Goal: Information Seeking & Learning: Learn about a topic

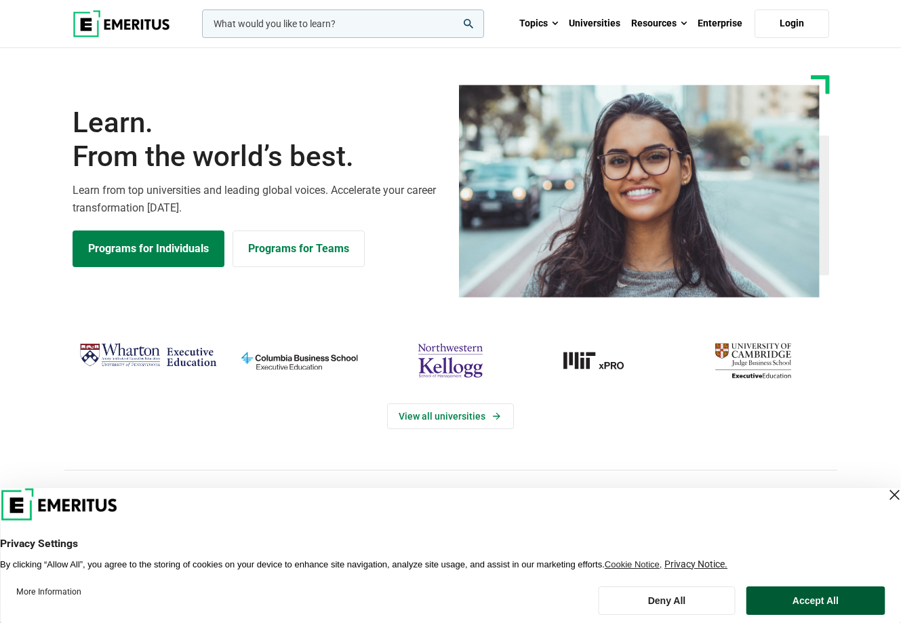
click at [828, 602] on button "Accept All" at bounding box center [816, 601] width 138 height 28
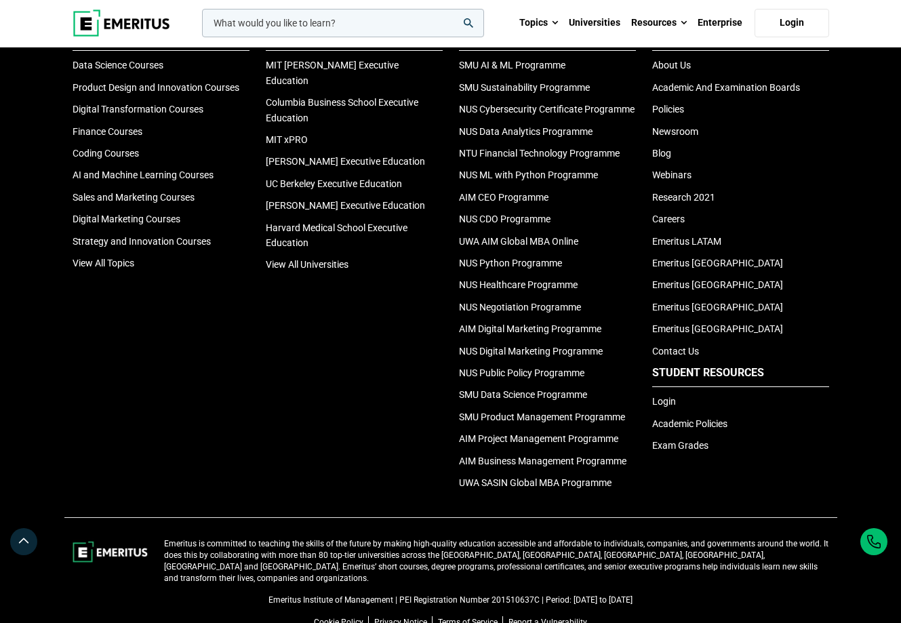
scroll to position [4522, 0]
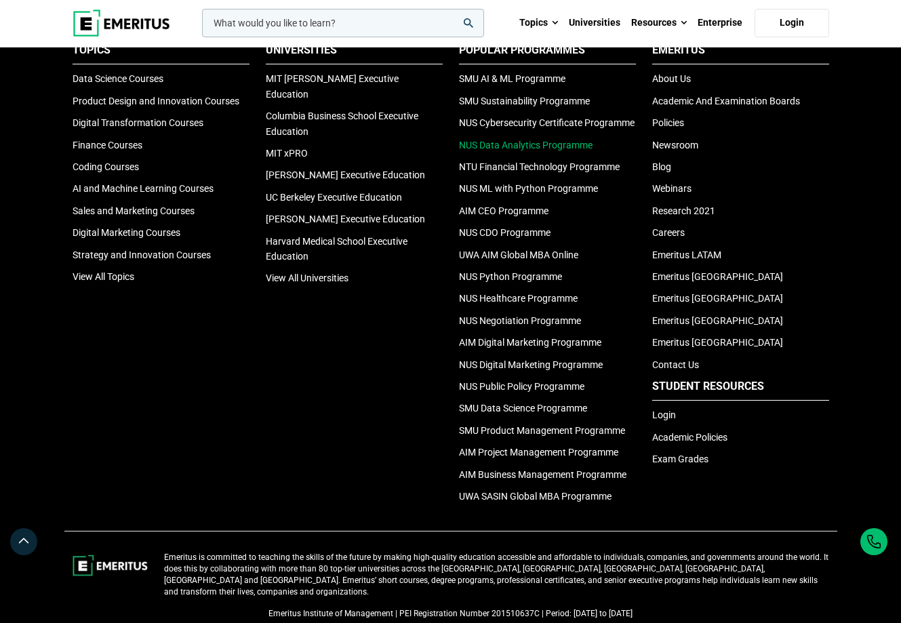
click at [480, 151] on link "NUS Data Analytics Programme" at bounding box center [526, 145] width 134 height 11
click at [336, 284] on link "View All Universities" at bounding box center [307, 278] width 83 height 11
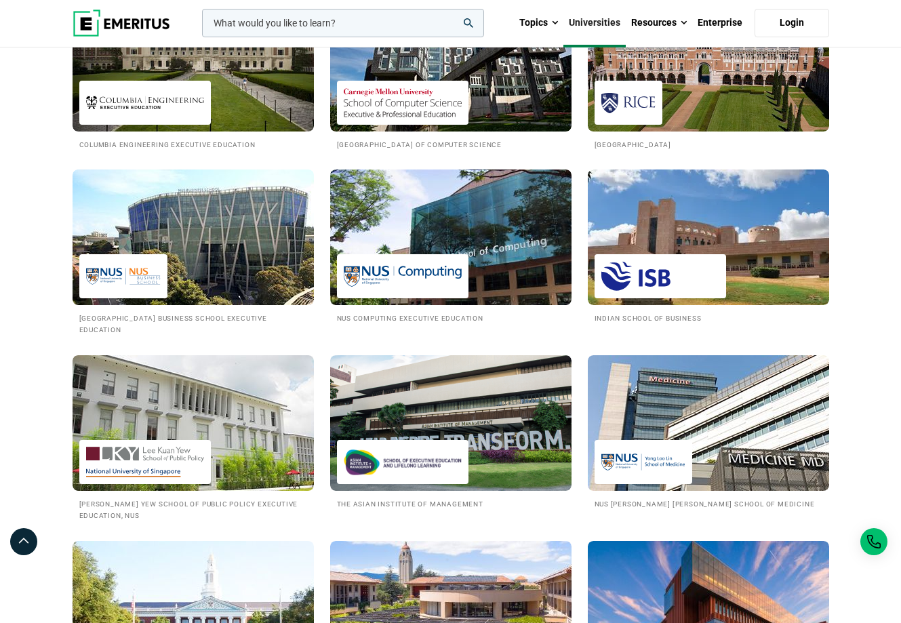
scroll to position [1153, 0]
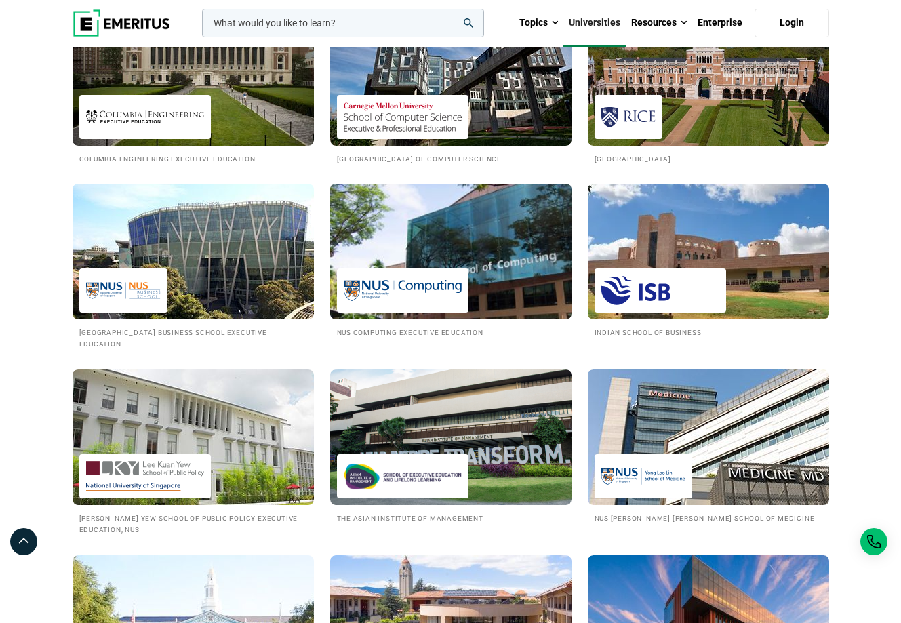
click at [431, 306] on img at bounding box center [403, 290] width 118 height 31
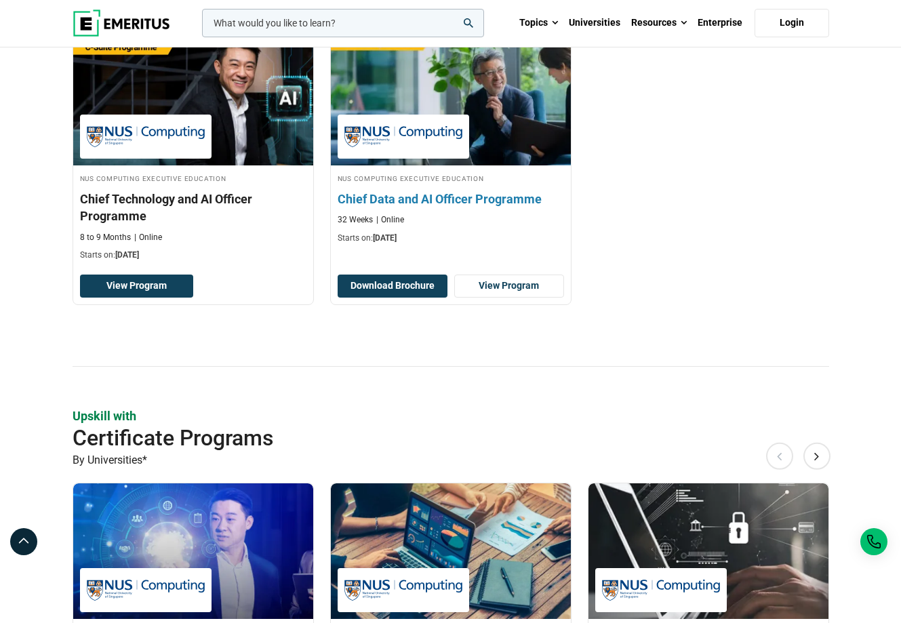
scroll to position [746, 0]
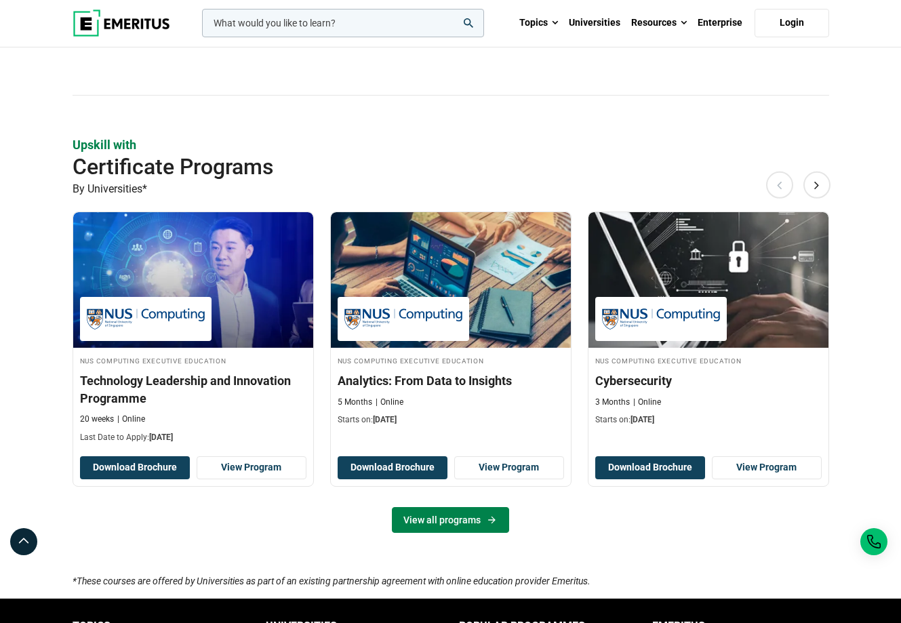
click at [471, 518] on link "View all programs" at bounding box center [450, 520] width 117 height 26
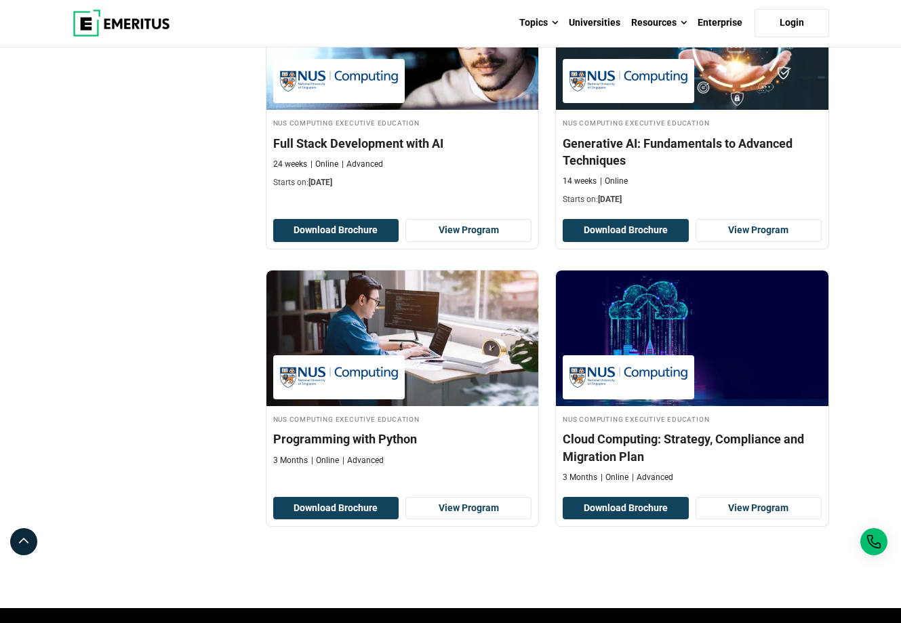
scroll to position [882, 0]
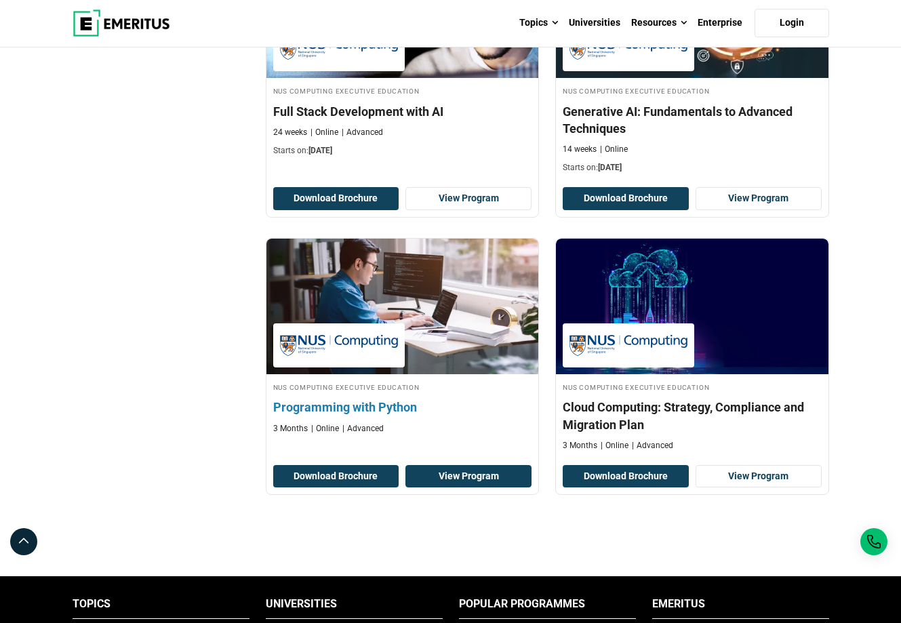
click at [434, 479] on link "View Program" at bounding box center [469, 476] width 126 height 23
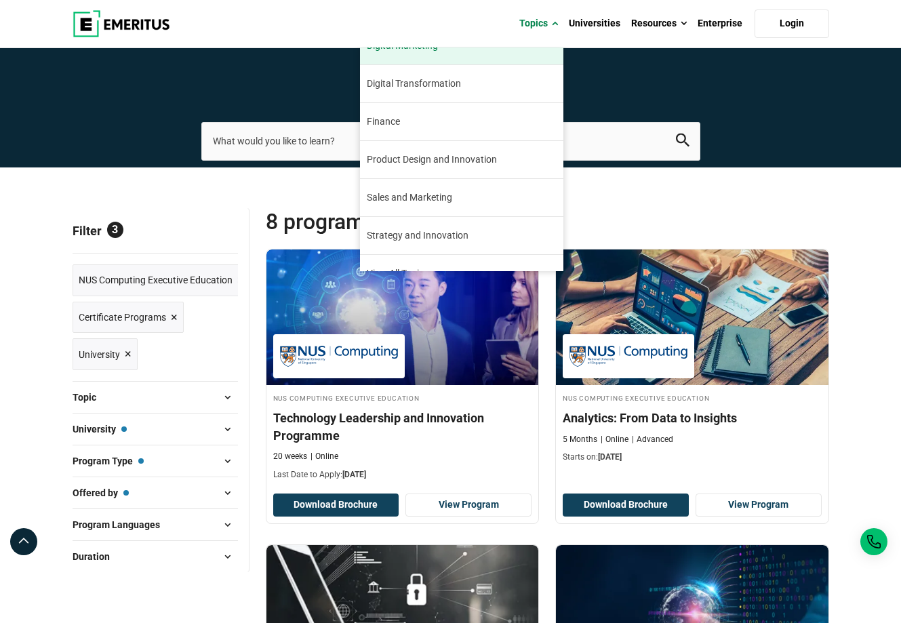
scroll to position [136, 0]
